Goal: Navigation & Orientation: Find specific page/section

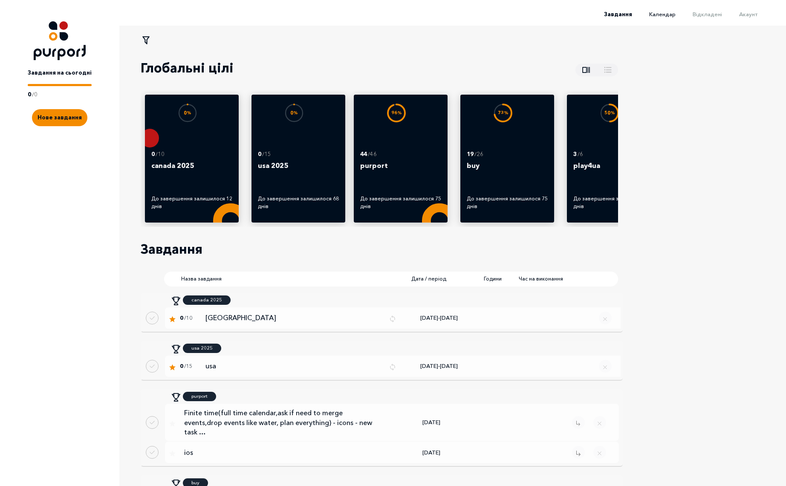
click at [661, 12] on span "Календар" at bounding box center [662, 14] width 26 height 7
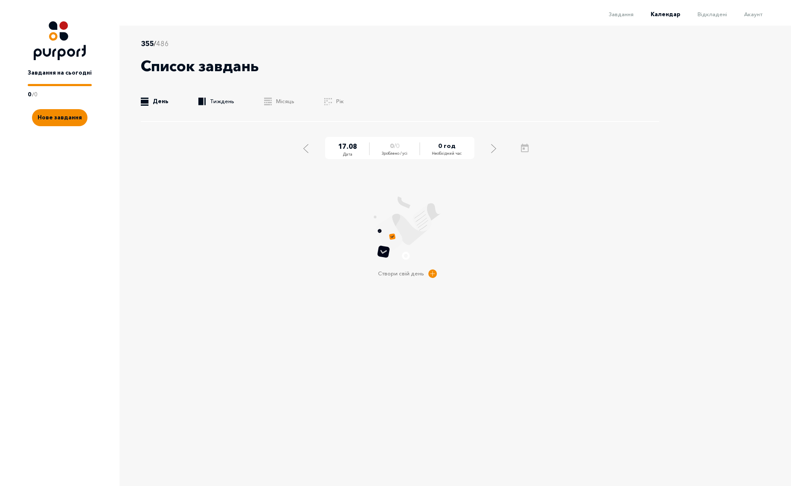
click at [222, 98] on link ".b{fill:#F48B00;} Тиждень" at bounding box center [216, 101] width 36 height 9
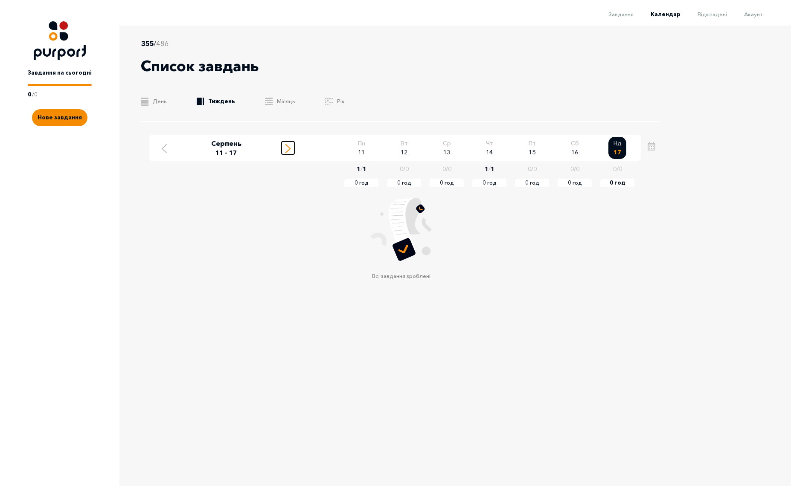
click at [290, 148] on line "Move to next week" at bounding box center [288, 147] width 4 height 4
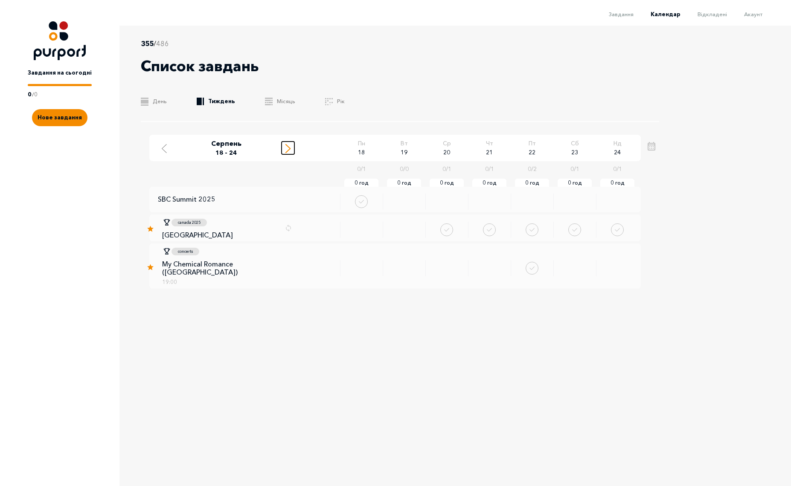
click at [284, 147] on div "Move to next week" at bounding box center [288, 147] width 8 height 11
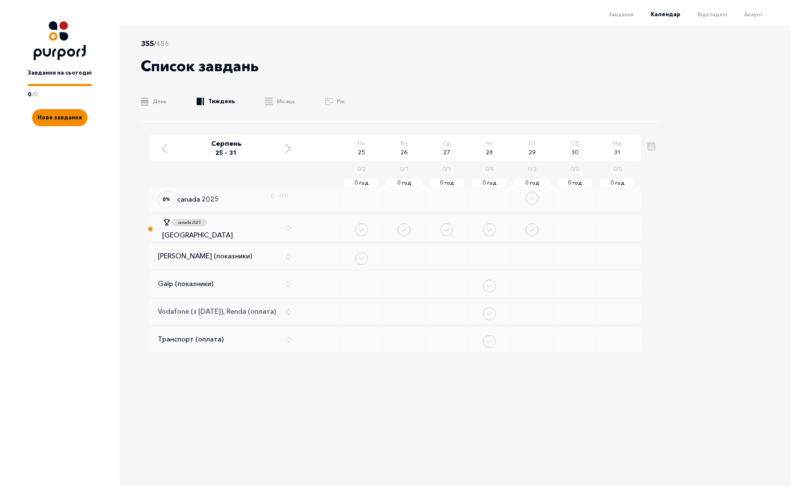
click at [243, 314] on p "Vodafone (з [DATE]), Renda (оплата)" at bounding box center [217, 311] width 118 height 8
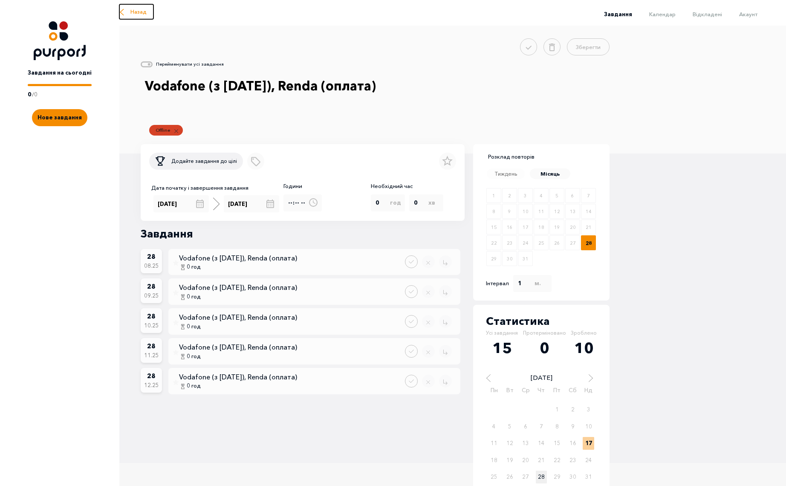
click at [128, 12] on button "Назад" at bounding box center [136, 11] width 34 height 15
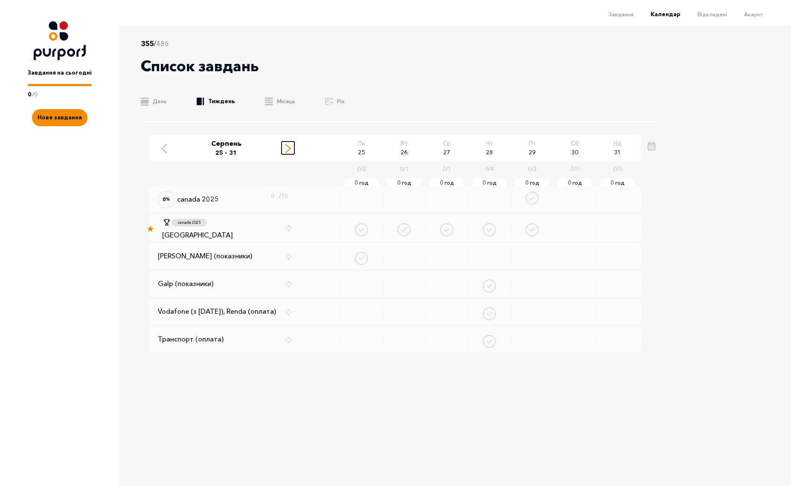
click at [286, 148] on icon "Move to next week" at bounding box center [287, 148] width 5 height 9
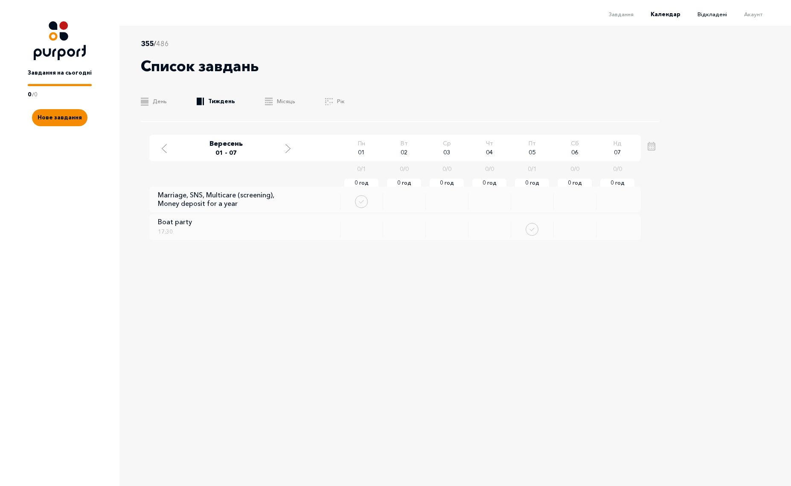
click at [716, 11] on span "Відкладені" at bounding box center [711, 14] width 29 height 7
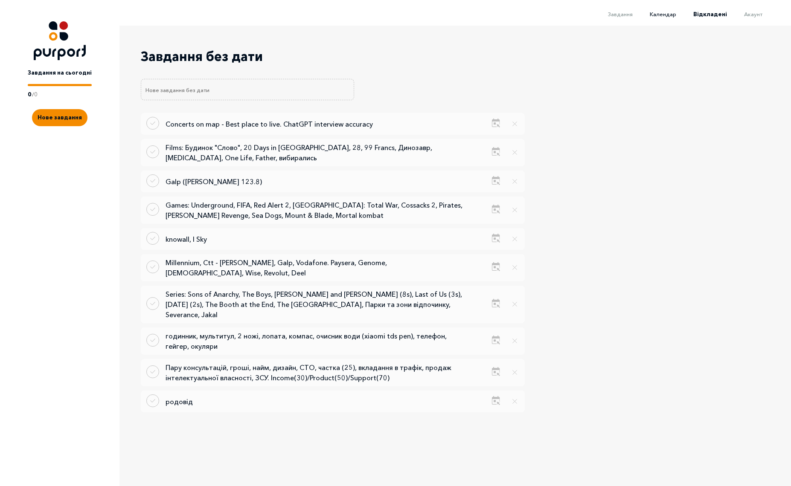
click at [669, 13] on span "Календар" at bounding box center [662, 14] width 26 height 7
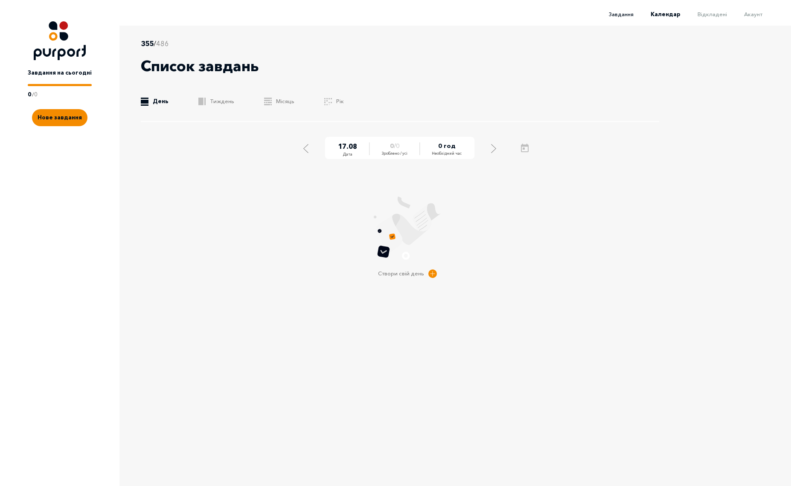
click at [620, 16] on span "Завдання" at bounding box center [621, 14] width 25 height 7
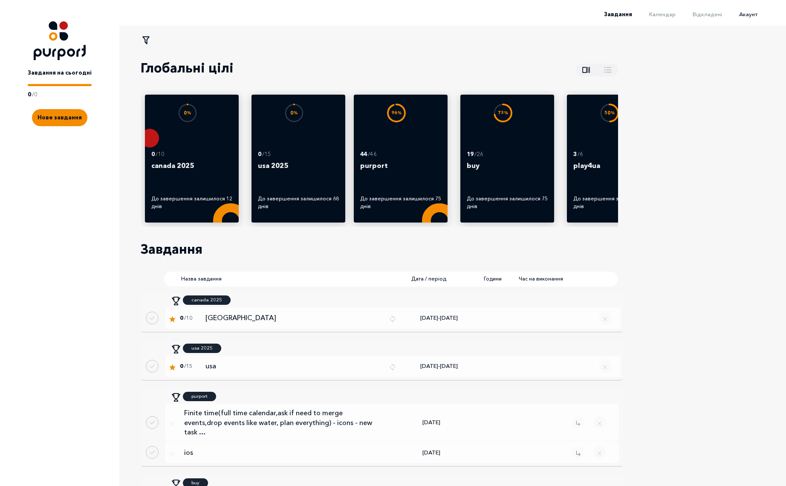
click at [749, 13] on span "Акаунт" at bounding box center [748, 14] width 18 height 7
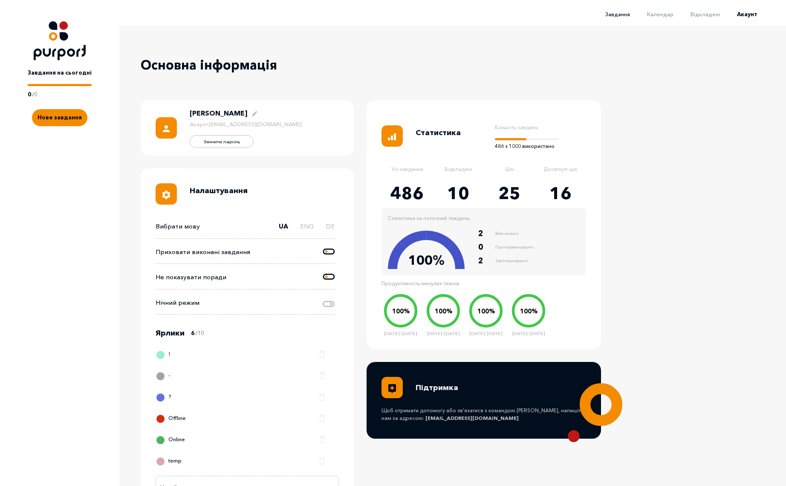
click at [623, 14] on span "Завдання" at bounding box center [618, 14] width 25 height 7
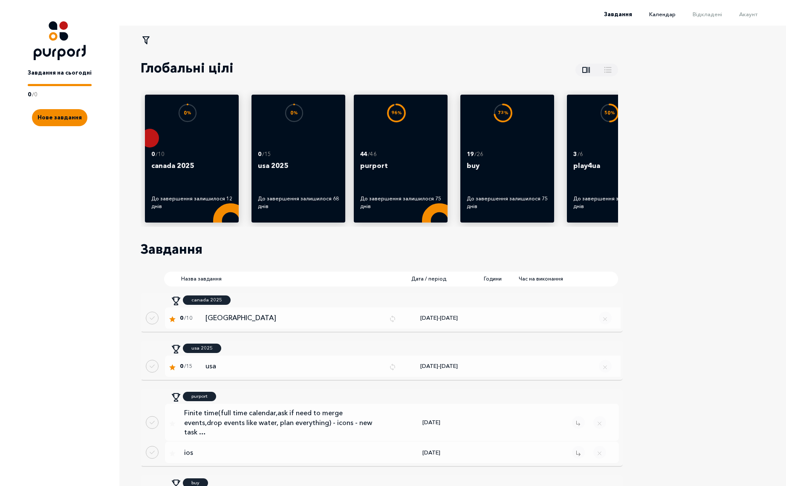
click at [668, 17] on span "Календар" at bounding box center [662, 14] width 26 height 7
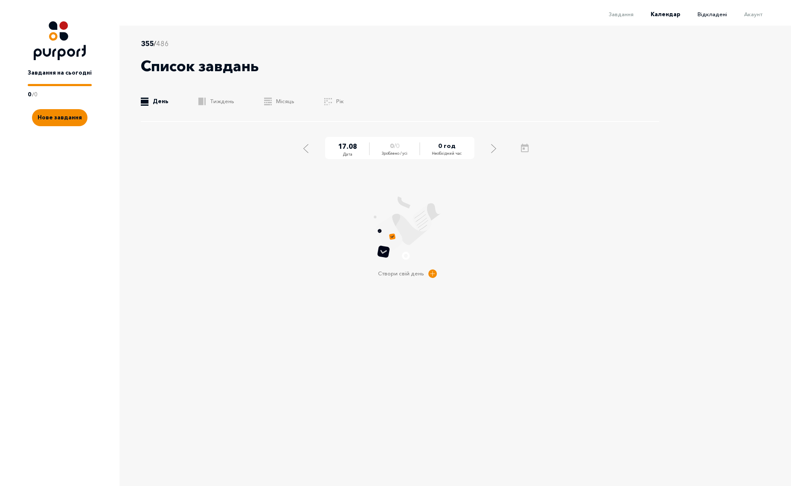
click at [710, 14] on span "Відкладені" at bounding box center [711, 14] width 29 height 7
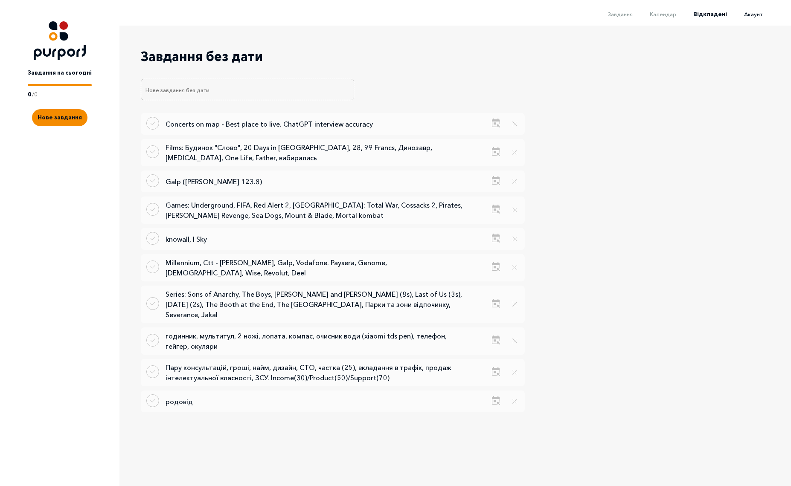
click at [756, 13] on span "Акаунт" at bounding box center [753, 14] width 18 height 7
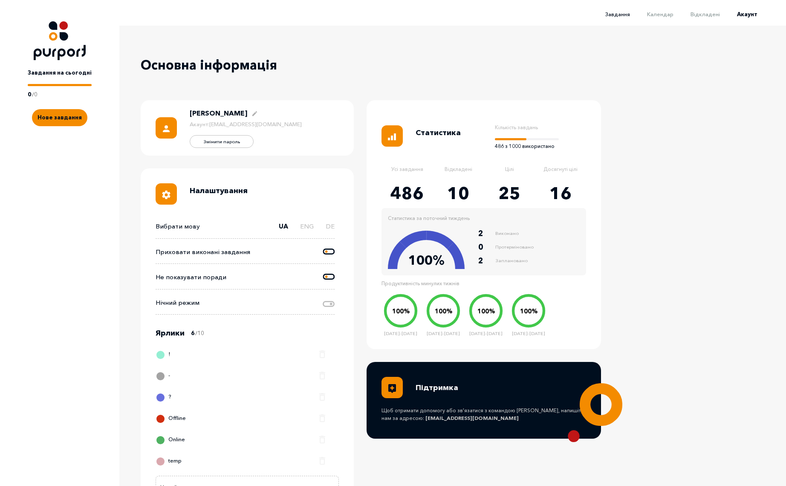
click at [627, 15] on span "Завдання" at bounding box center [618, 14] width 25 height 7
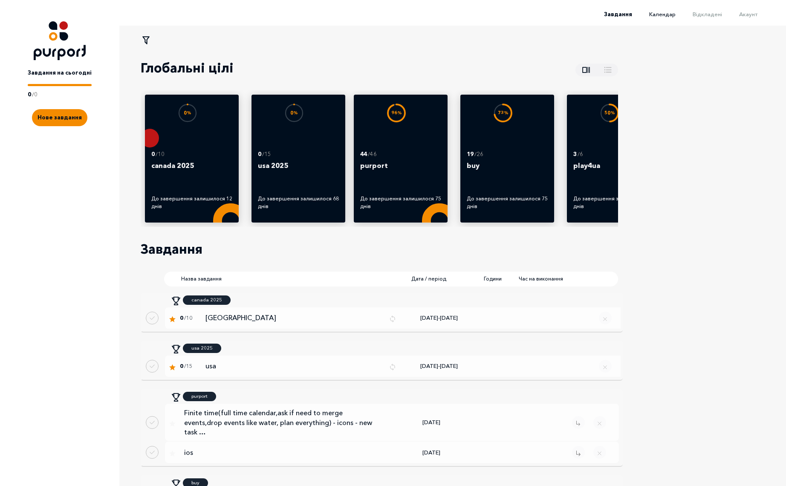
click at [675, 14] on span "Календар" at bounding box center [662, 14] width 26 height 7
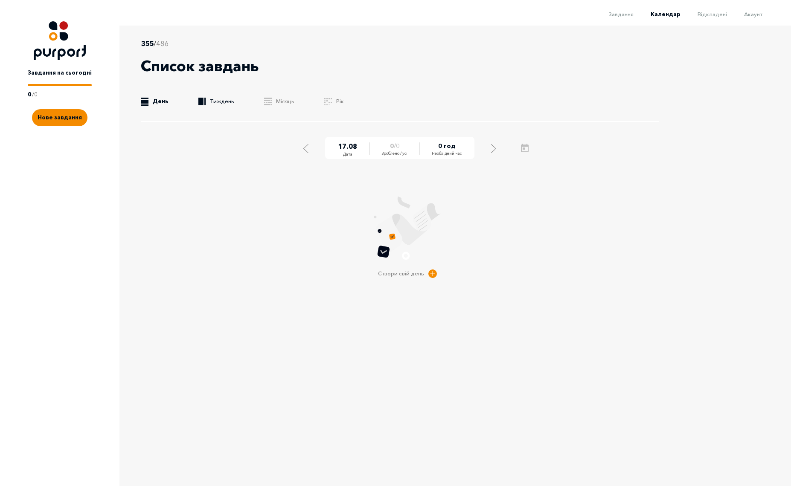
click at [212, 104] on link ".b{fill:#F48B00;} Тиждень" at bounding box center [216, 101] width 36 height 9
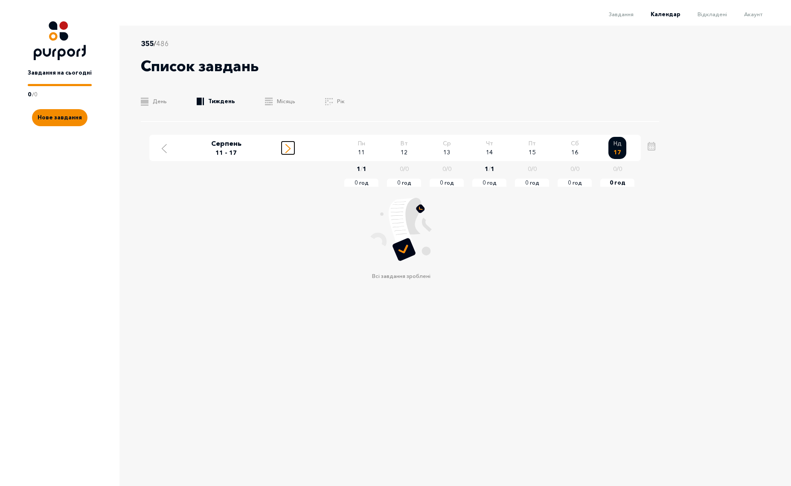
click at [289, 148] on line "Move to next week" at bounding box center [288, 147] width 4 height 4
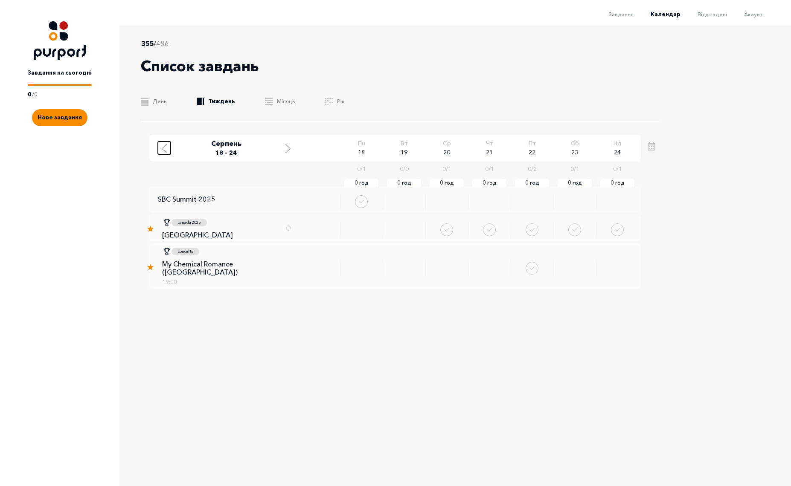
click at [159, 151] on button "Move to previous week" at bounding box center [164, 148] width 13 height 13
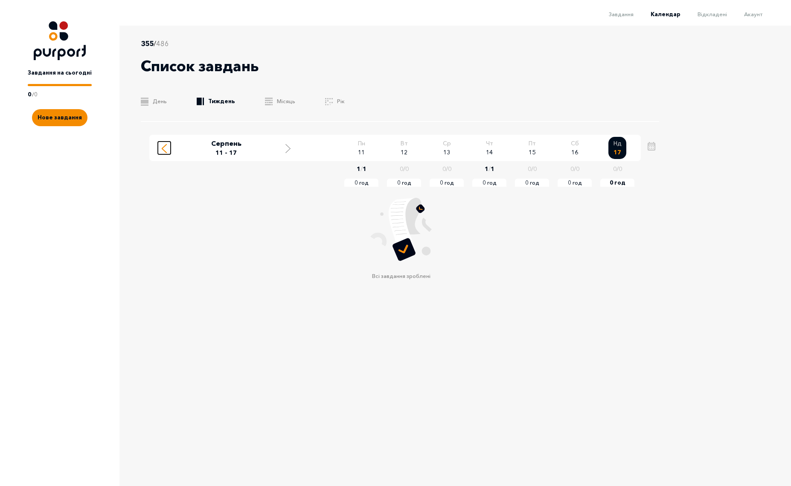
click at [167, 149] on div "Move to previous week" at bounding box center [164, 147] width 8 height 11
click at [288, 150] on line "Move to next week" at bounding box center [288, 150] width 4 height 4
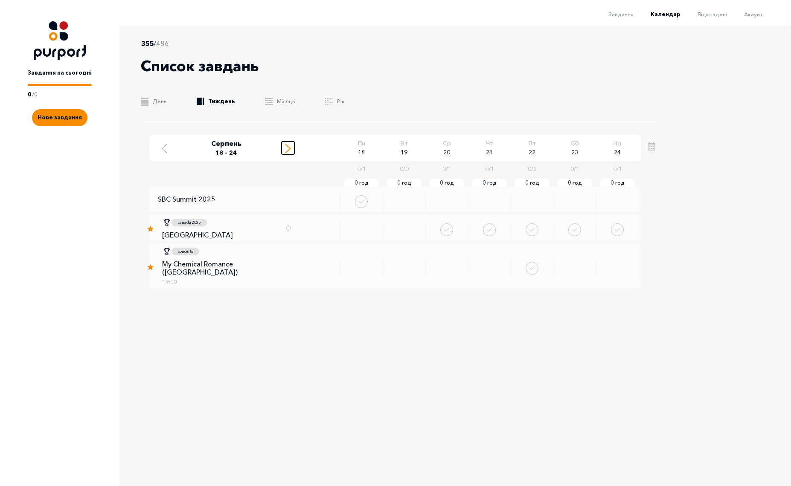
click at [288, 151] on icon "Move to next week" at bounding box center [287, 148] width 5 height 9
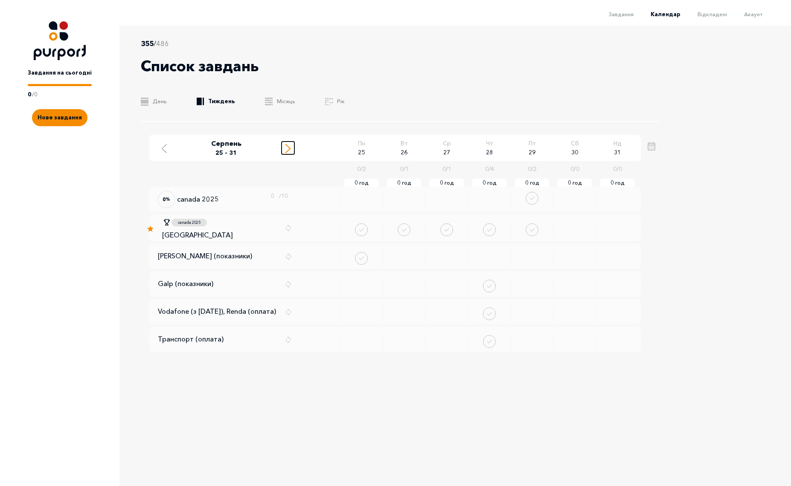
click at [288, 150] on line "Move to next week" at bounding box center [288, 150] width 4 height 4
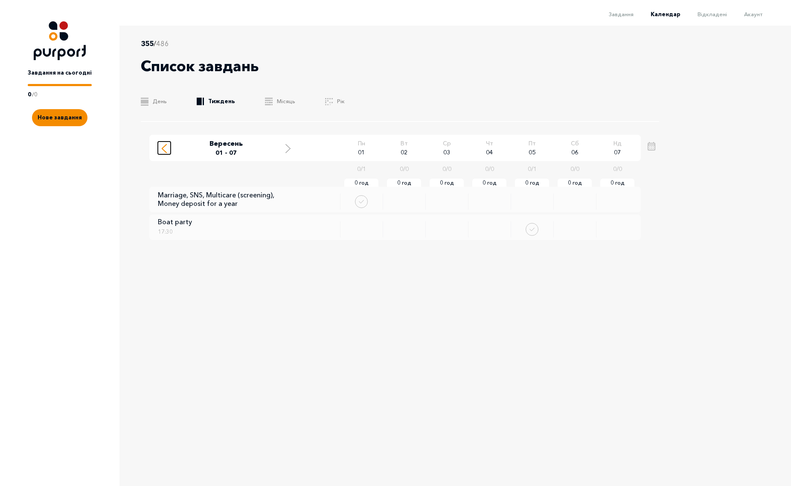
click at [165, 148] on icon "Move to previous week" at bounding box center [164, 148] width 5 height 9
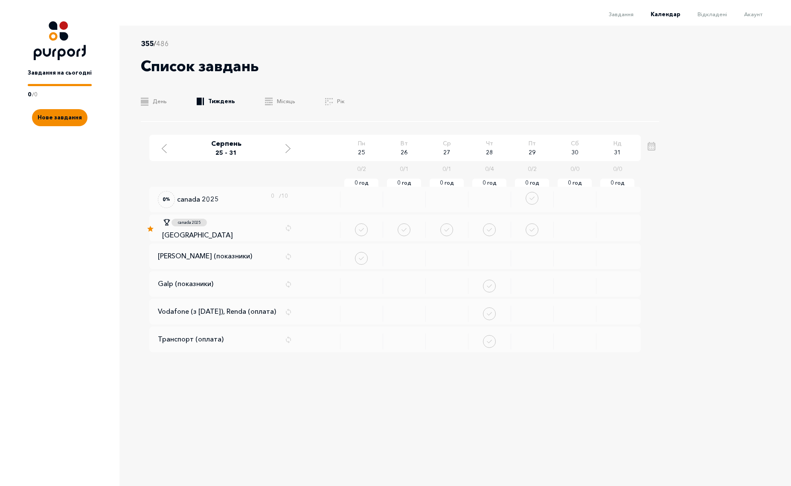
click at [318, 403] on div "355 / 486 Список завдань .b{fill:#F48B00;} День .b{fill:#F48B00;} Тиждень .b{fi…" at bounding box center [407, 245] width 576 height 438
